Goal: Task Accomplishment & Management: Complete application form

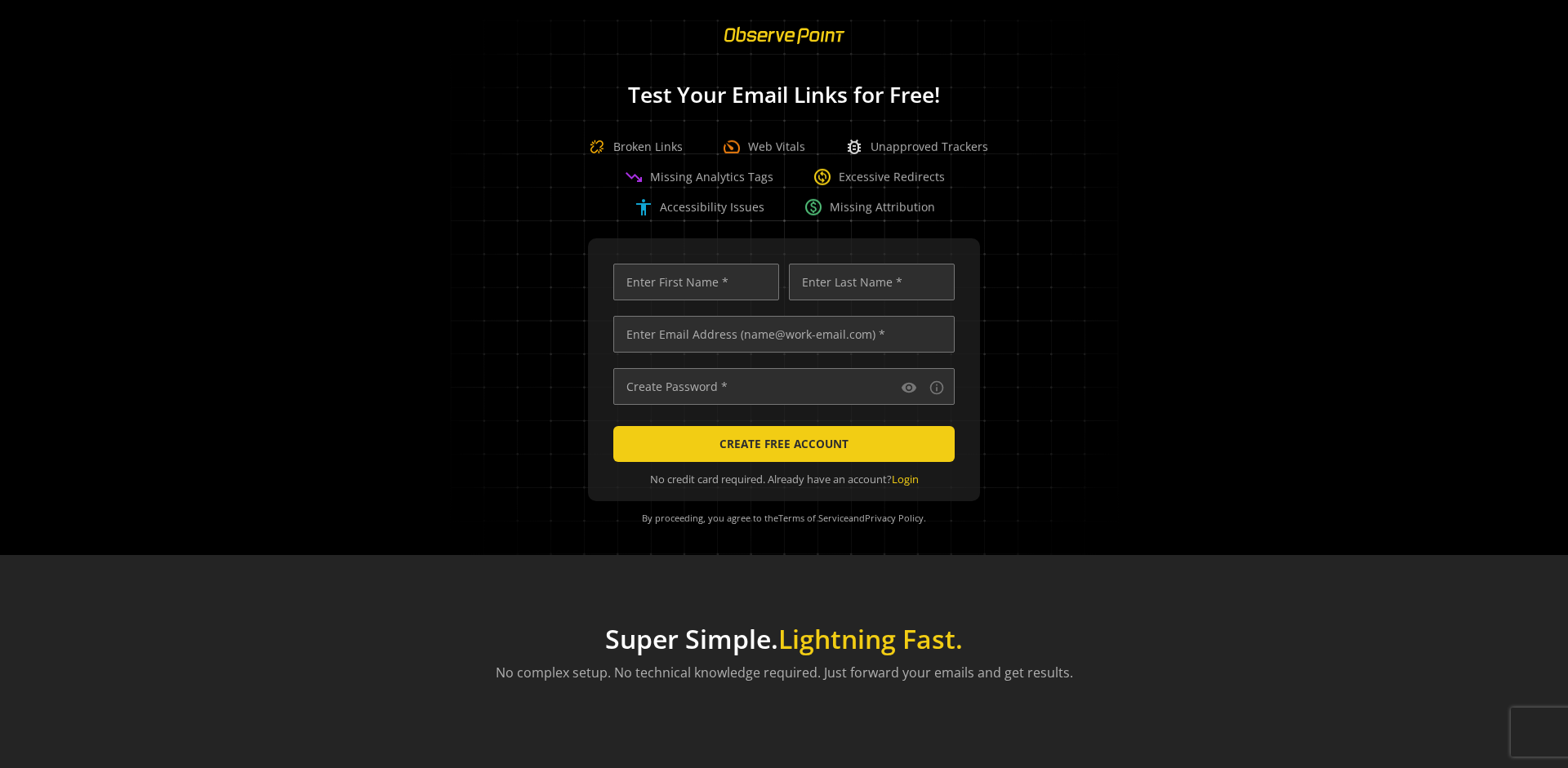
scroll to position [0, 5285]
click at [780, 334] on input "text" at bounding box center [784, 334] width 341 height 37
type input "[EMAIL_ADDRESS][DOMAIN_NAME]"
click at [692, 282] on input "text" at bounding box center [697, 282] width 166 height 37
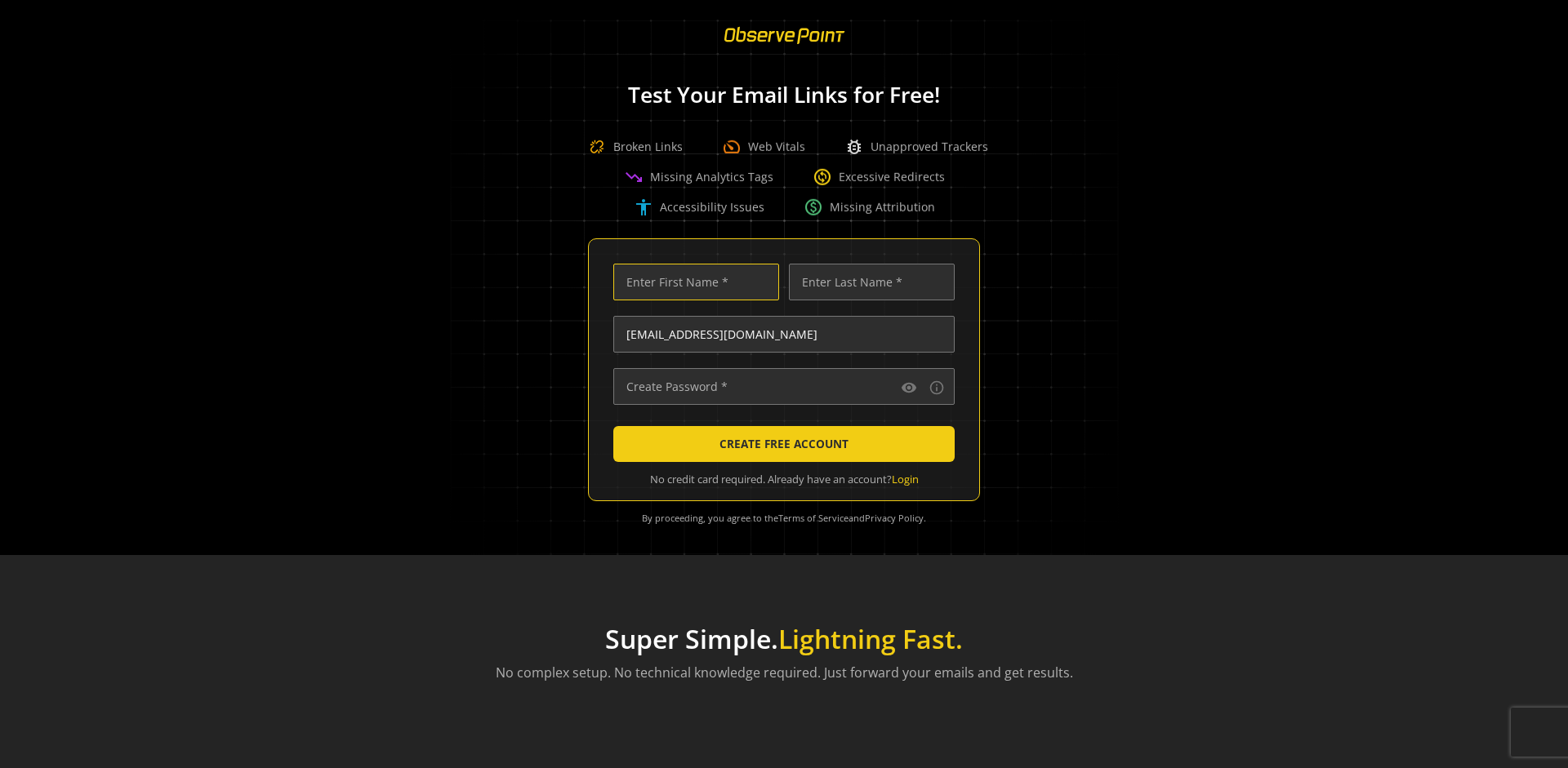
scroll to position [0, 0]
type input "Test"
click at [867, 282] on input "text" at bounding box center [872, 282] width 166 height 37
type input "Test"
click at [780, 386] on input "text" at bounding box center [784, 386] width 341 height 37
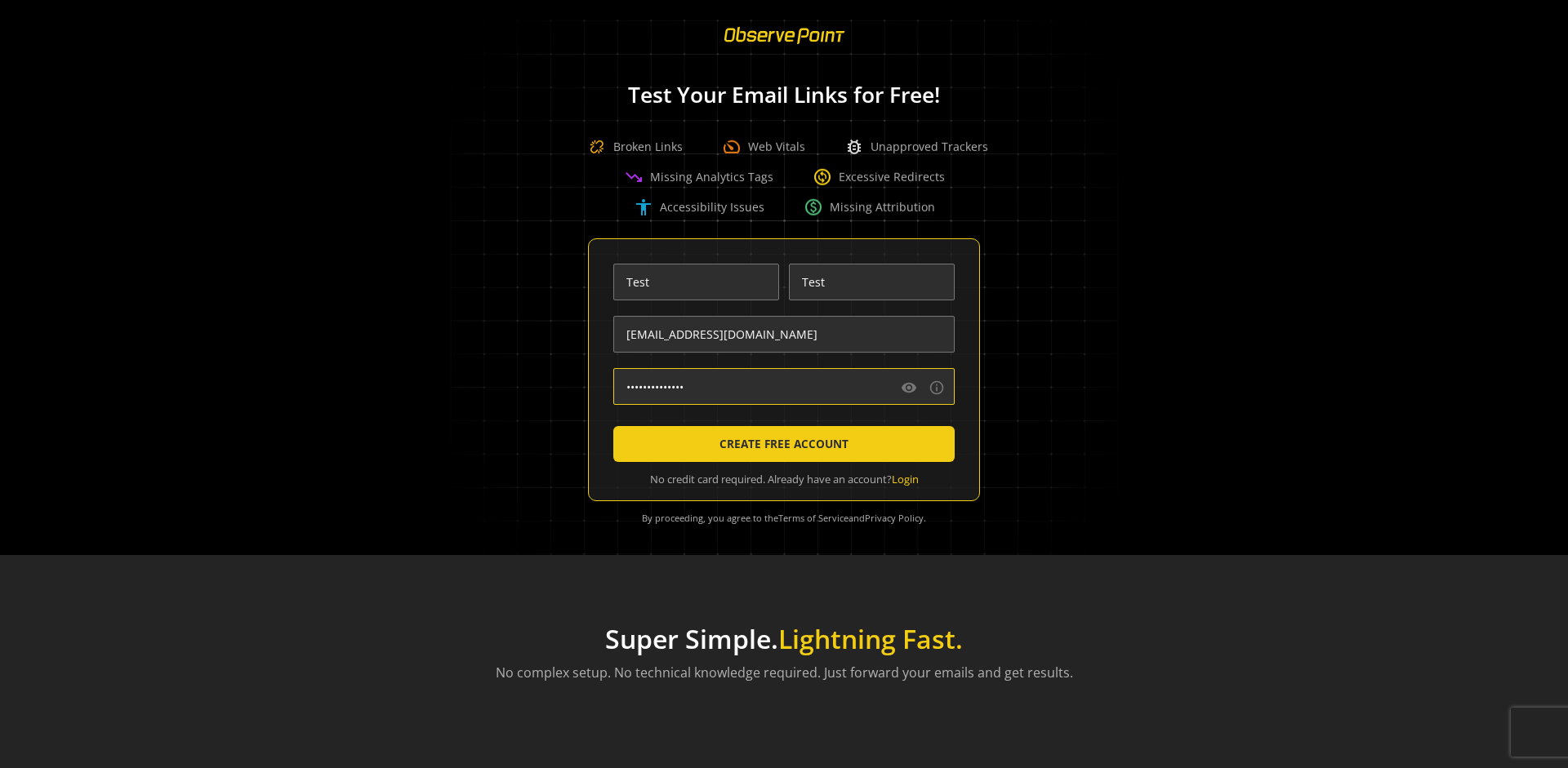
type input "••••••••••••••"
click at [780, 444] on span "CREATE FREE ACCOUNT" at bounding box center [784, 444] width 129 height 29
